Goal: Information Seeking & Learning: Learn about a topic

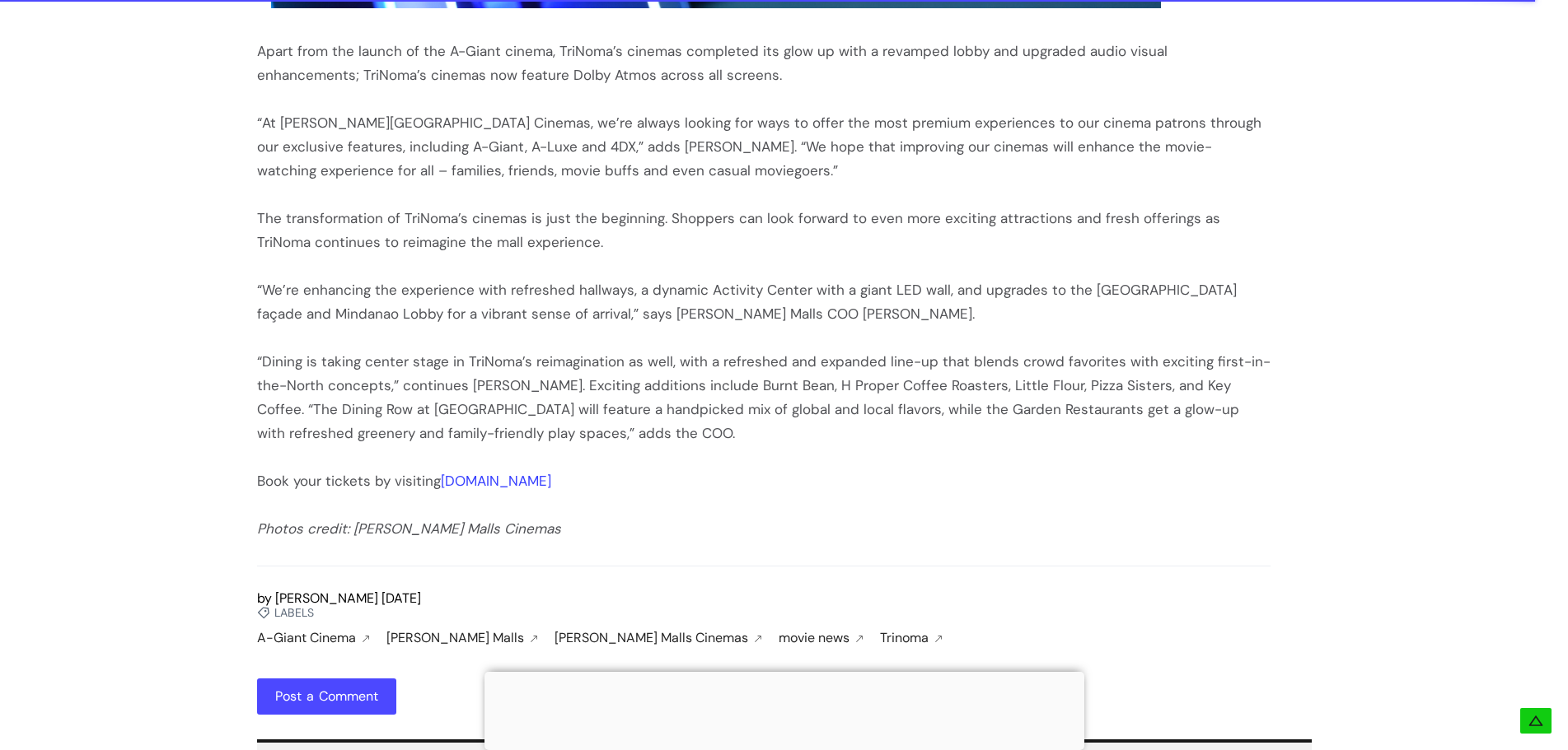
scroll to position [3459, 0]
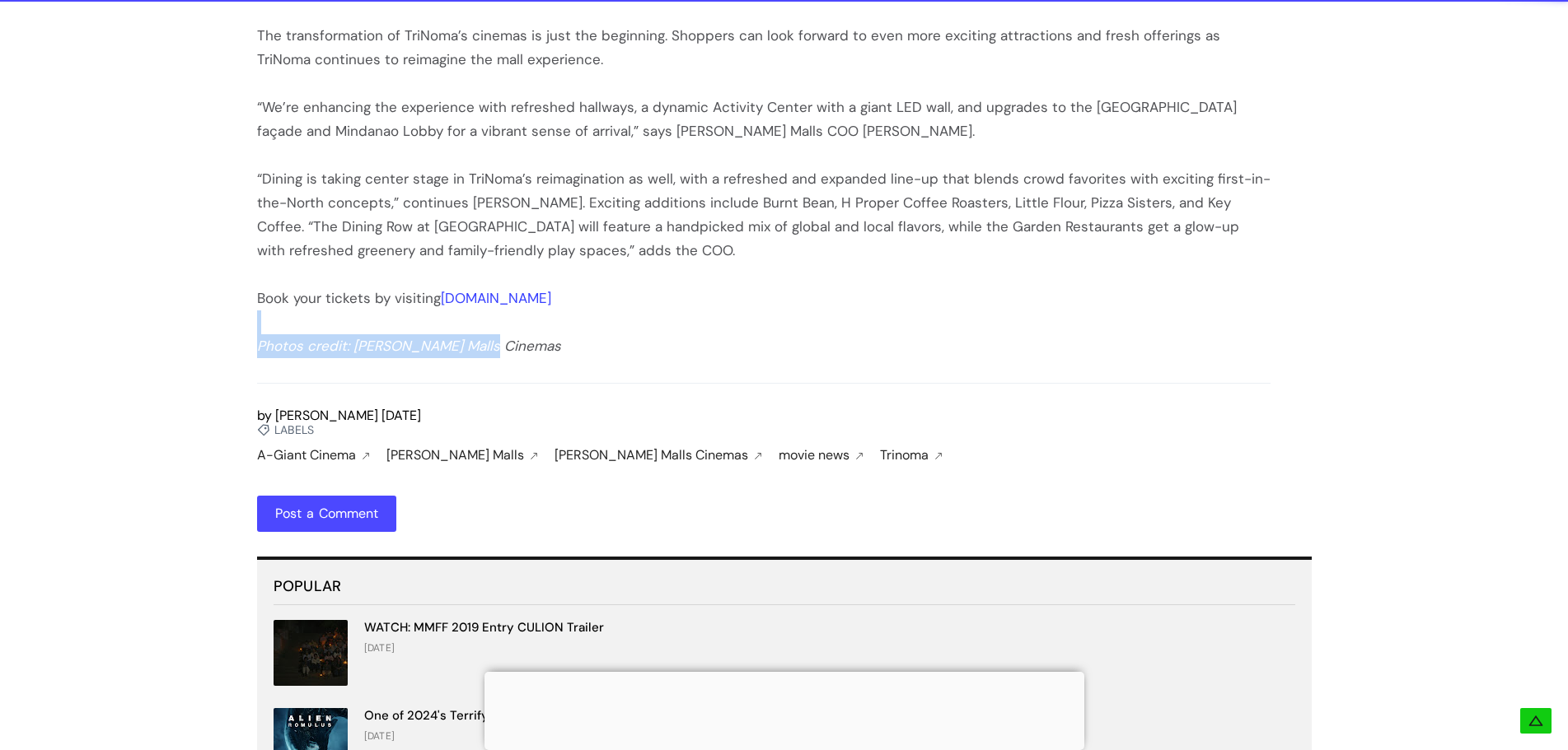
drag, startPoint x: 494, startPoint y: 278, endPoint x: 246, endPoint y: 251, distance: 249.5
drag, startPoint x: 246, startPoint y: 251, endPoint x: 252, endPoint y: 267, distance: 17.1
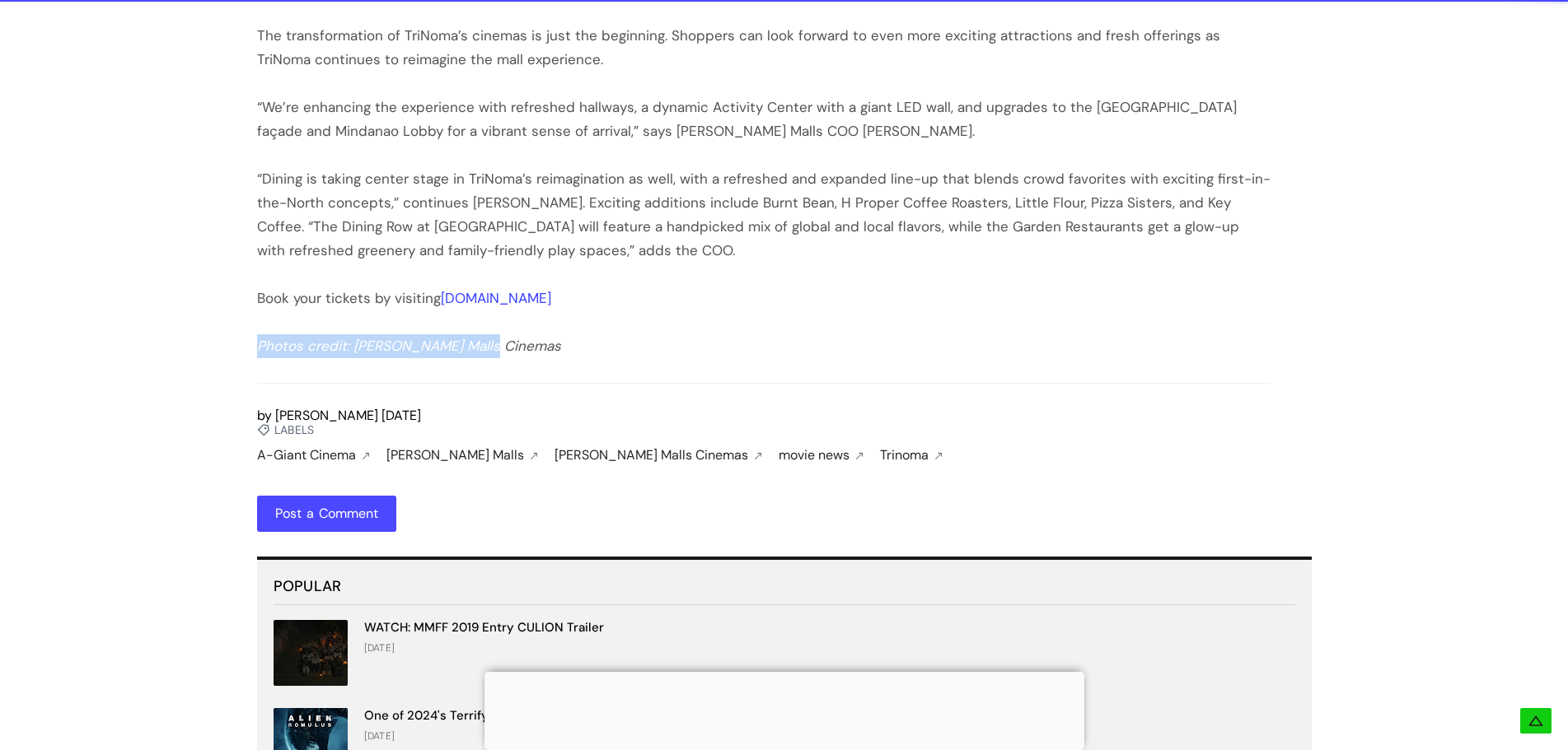
copy icon "Photos credit: [PERSON_NAME] Malls Cinemas"
